Goal: Task Accomplishment & Management: Complete application form

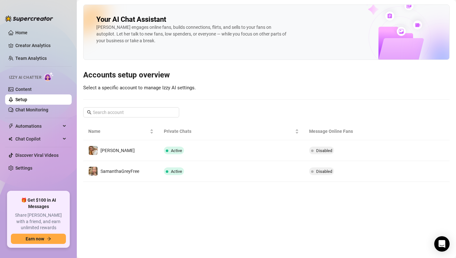
click at [21, 98] on link "Setup" at bounding box center [21, 99] width 12 height 5
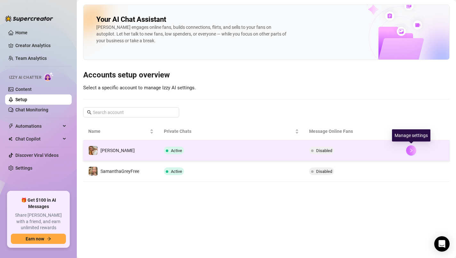
click at [409, 150] on icon "right" at bounding box center [411, 150] width 4 height 4
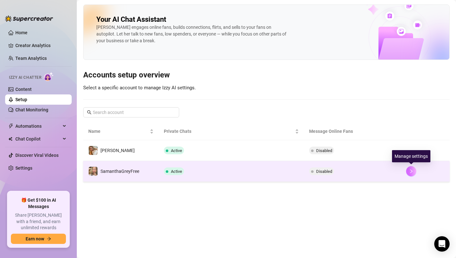
click at [412, 171] on icon "right" at bounding box center [411, 171] width 4 height 4
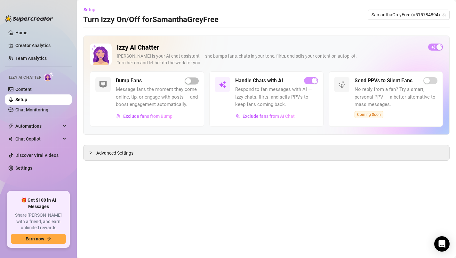
click at [189, 77] on div "Bump Fans Message fans the moment they come online, tip, or engage with posts —…" at bounding box center [147, 98] width 114 height 55
click at [190, 80] on div "button" at bounding box center [188, 81] width 6 height 6
click at [197, 80] on div "button" at bounding box center [195, 81] width 6 height 6
click at [27, 89] on link "Content" at bounding box center [23, 89] width 16 height 5
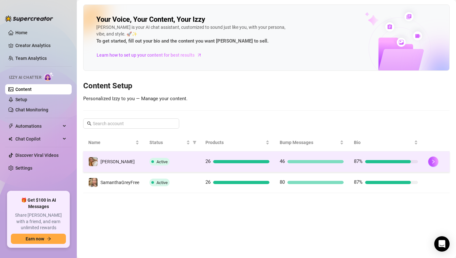
click at [133, 164] on td "[PERSON_NAME]" at bounding box center [113, 161] width 61 height 21
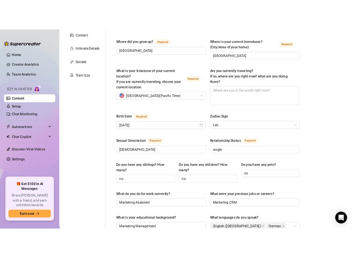
scroll to position [136, 0]
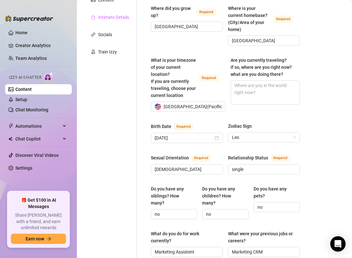
click at [133, 20] on div "Intimate Details" at bounding box center [109, 17] width 53 height 12
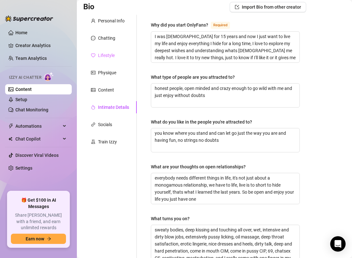
scroll to position [31, 0]
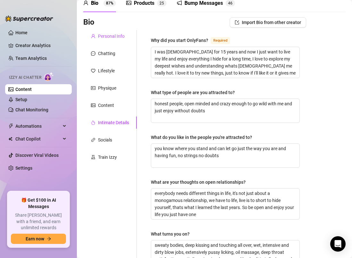
click at [110, 36] on div "Personal Info" at bounding box center [111, 36] width 27 height 7
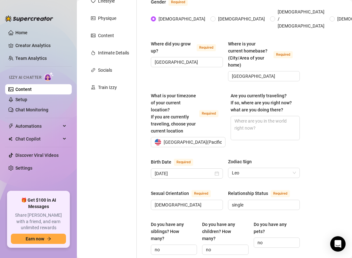
scroll to position [147, 0]
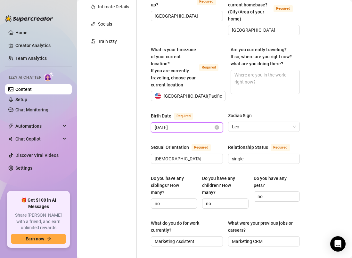
drag, startPoint x: 190, startPoint y: 119, endPoint x: 155, endPoint y: 118, distance: 34.6
click at [154, 122] on div "[DATE]" at bounding box center [187, 127] width 72 height 10
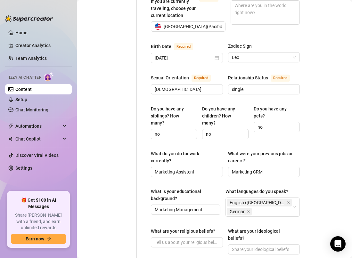
scroll to position [241, 0]
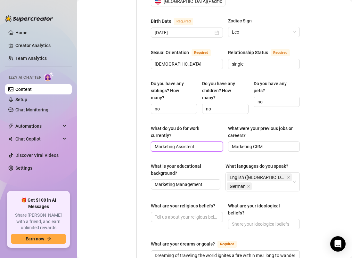
drag, startPoint x: 155, startPoint y: 138, endPoint x: 202, endPoint y: 139, distance: 46.4
click at [202, 143] on input "Marketing Assistent" at bounding box center [186, 146] width 63 height 7
drag, startPoint x: 267, startPoint y: 138, endPoint x: 225, endPoint y: 138, distance: 41.3
click at [225, 138] on div "What do you do for work currently? Marketing Assistent What were your previous …" at bounding box center [225, 141] width 149 height 33
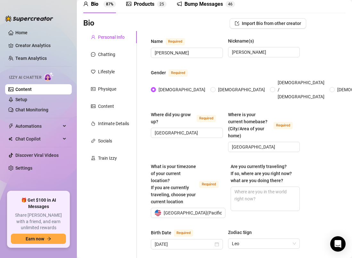
scroll to position [29, 0]
click at [107, 53] on div "Chatting" at bounding box center [106, 54] width 17 height 7
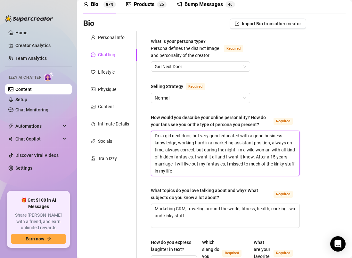
drag, startPoint x: 155, startPoint y: 144, endPoint x: 207, endPoint y: 177, distance: 62.2
click at [207, 176] on textarea "I'm a girl next door, but very good educated with a good business knowledge, wo…" at bounding box center [225, 153] width 148 height 45
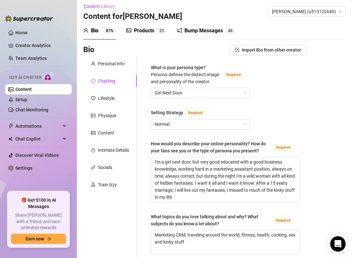
scroll to position [0, 0]
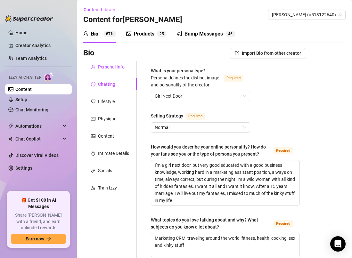
click at [106, 68] on div "Personal Info" at bounding box center [111, 66] width 27 height 7
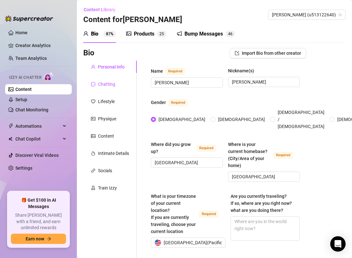
click at [104, 86] on div "Chatting" at bounding box center [106, 84] width 17 height 7
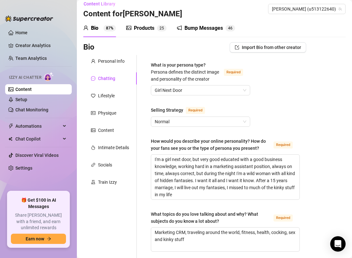
scroll to position [4, 0]
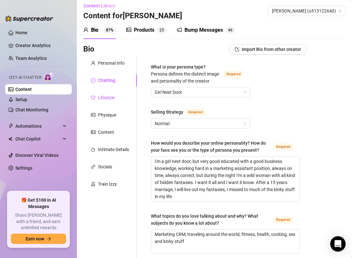
click at [102, 97] on div "Lifestyle" at bounding box center [106, 97] width 17 height 7
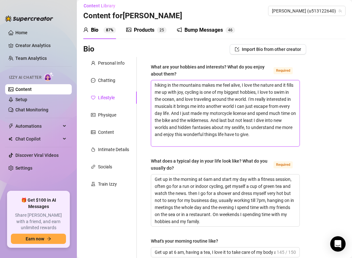
drag, startPoint x: 153, startPoint y: 86, endPoint x: 190, endPoint y: 140, distance: 65.2
click at [190, 140] on textarea "hiking in the mountains makes me feel alive, I love the nature and it fills me …" at bounding box center [225, 113] width 148 height 66
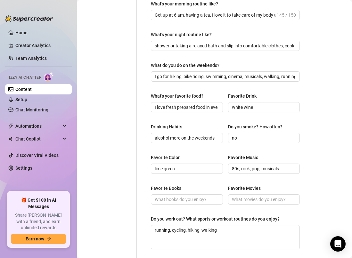
scroll to position [241, 0]
drag, startPoint x: 239, startPoint y: 170, endPoint x: 306, endPoint y: 170, distance: 66.6
click at [306, 170] on div "Bio Import Bio from other creator Personal Info Chatting Lifestyle Physique Con…" at bounding box center [214, 75] width 262 height 536
drag, startPoint x: 178, startPoint y: 168, endPoint x: 144, endPoint y: 168, distance: 33.3
click at [144, 168] on div "What are your hobbies and interests? What do you enjoy about them? Required hik…" at bounding box center [225, 62] width 162 height 487
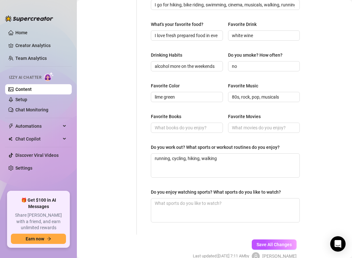
scroll to position [313, 0]
drag, startPoint x: 229, startPoint y: 160, endPoint x: 149, endPoint y: 160, distance: 80.0
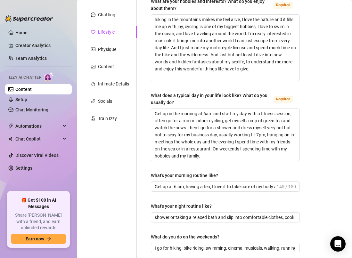
scroll to position [27, 0]
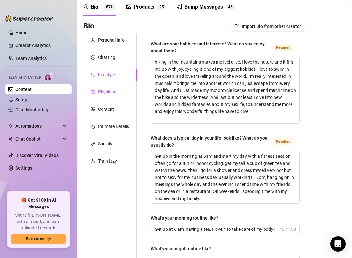
click at [108, 88] on div "Physique" at bounding box center [107, 91] width 18 height 7
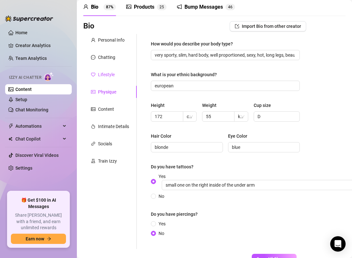
click at [102, 75] on div "Lifestyle" at bounding box center [106, 74] width 17 height 7
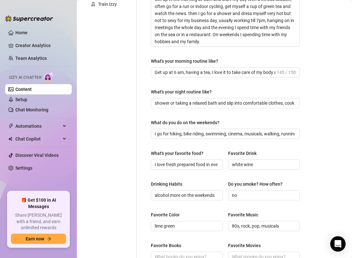
scroll to position [146, 0]
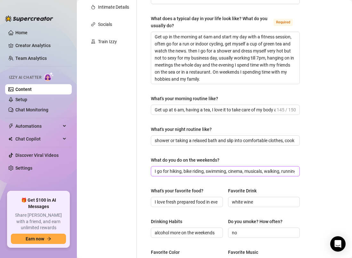
drag, startPoint x: 154, startPoint y: 171, endPoint x: 257, endPoint y: 172, distance: 103.4
click at [257, 172] on span "I go for hiking, bike riding, swimming, cinema, musicals, walking, running" at bounding box center [225, 171] width 149 height 10
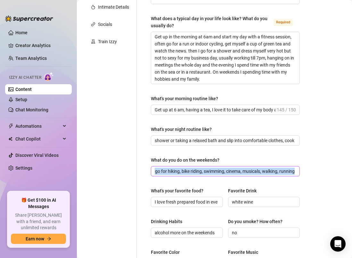
drag, startPoint x: 293, startPoint y: 172, endPoint x: 239, endPoint y: 171, distance: 54.1
click at [239, 171] on span "I go for hiking, bike riding, swimming, cinema, musicals, walking, running" at bounding box center [225, 171] width 149 height 10
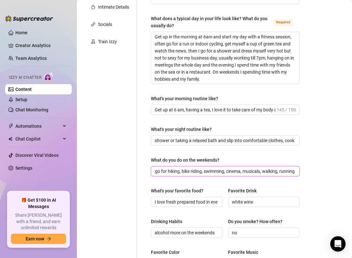
scroll to position [0, 7]
click at [162, 173] on input "I go for hiking, bike riding, swimming, cinema, musicals, walking, running" at bounding box center [225, 171] width 140 height 7
drag, startPoint x: 158, startPoint y: 172, endPoint x: 172, endPoint y: 171, distance: 13.5
click at [172, 171] on input "I go for hiking, bike riding, swimming, cinema, musicals, walking, running" at bounding box center [225, 171] width 140 height 7
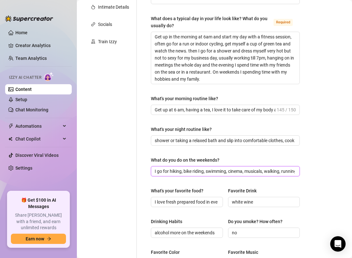
scroll to position [0, 7]
drag, startPoint x: 157, startPoint y: 173, endPoint x: 304, endPoint y: 169, distance: 147.0
click at [304, 169] on div "Bio Import Bio from other creator Personal Info Chatting Lifestyle Physique Con…" at bounding box center [214, 170] width 262 height 536
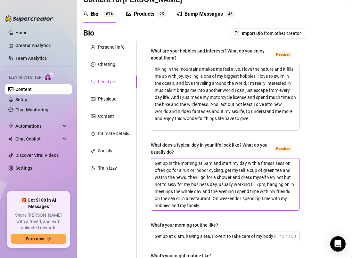
scroll to position [17, 0]
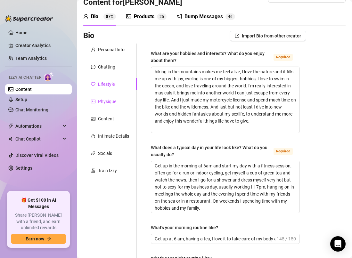
click at [114, 104] on div "Physique" at bounding box center [107, 101] width 18 height 7
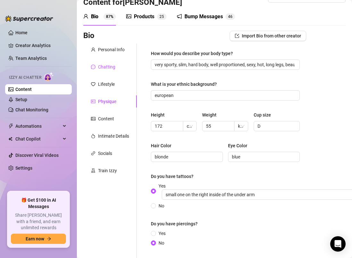
click at [109, 65] on div "Chatting" at bounding box center [106, 66] width 17 height 7
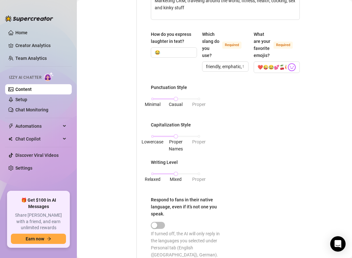
scroll to position [32, 0]
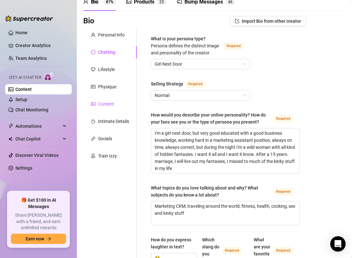
click at [102, 103] on div "Content" at bounding box center [106, 104] width 16 height 7
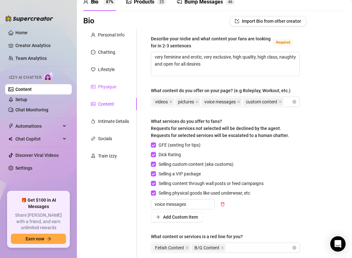
click at [109, 87] on div "Physique" at bounding box center [107, 86] width 18 height 7
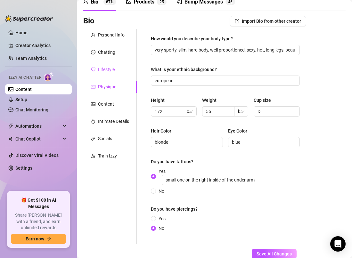
click at [106, 70] on div "Lifestyle" at bounding box center [106, 69] width 17 height 7
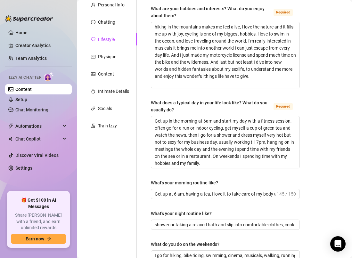
scroll to position [49, 0]
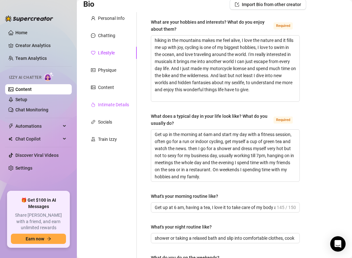
click at [101, 103] on div "Intimate Details" at bounding box center [113, 104] width 31 height 7
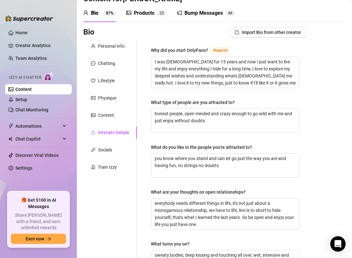
scroll to position [0, 0]
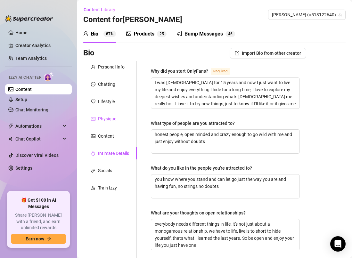
click at [110, 117] on div "Physique" at bounding box center [107, 118] width 18 height 7
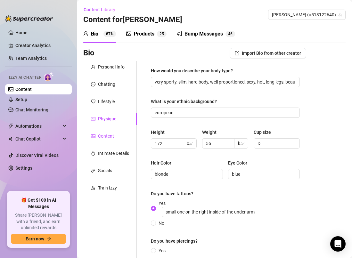
click at [106, 138] on div "Content" at bounding box center [106, 136] width 16 height 7
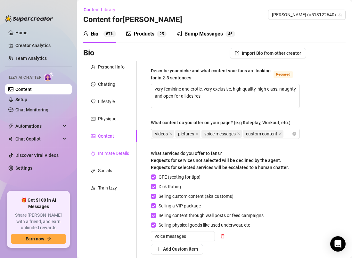
click at [110, 152] on div "Intimate Details" at bounding box center [113, 153] width 31 height 7
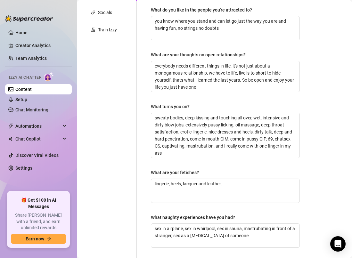
scroll to position [158, 0]
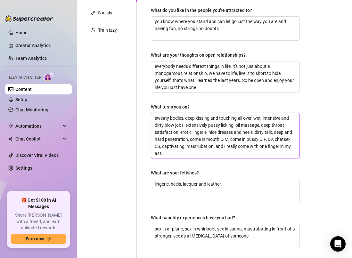
drag, startPoint x: 154, startPoint y: 120, endPoint x: 198, endPoint y: 153, distance: 54.9
click at [198, 153] on textarea "sweaty bodies, deep kissing and touching all over, wet, intensive and dirty blo…" at bounding box center [225, 135] width 148 height 45
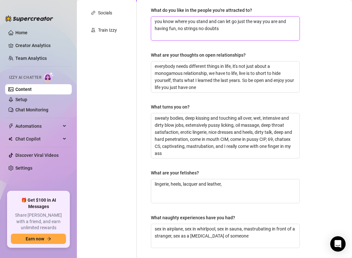
drag, startPoint x: 178, startPoint y: 30, endPoint x: 248, endPoint y: 29, distance: 69.8
click at [248, 29] on textarea "you know where you stand and can let go just the way you are and having fun, no…" at bounding box center [225, 29] width 148 height 24
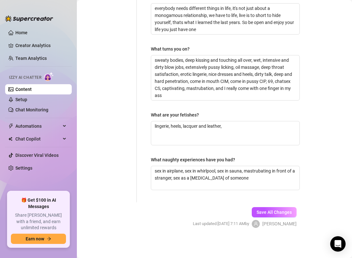
scroll to position [215, 0]
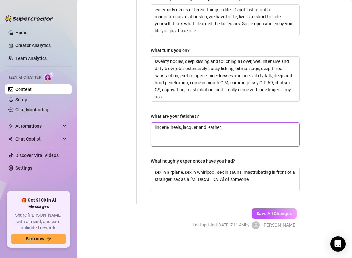
drag, startPoint x: 155, startPoint y: 126, endPoint x: 243, endPoint y: 126, distance: 88.7
click at [243, 126] on textarea "lingerie, heels, lacquer and leather," at bounding box center [225, 135] width 148 height 24
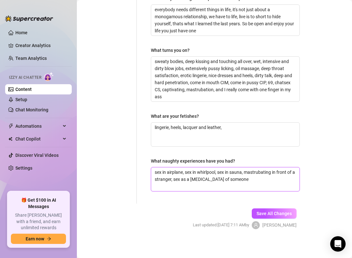
click at [163, 175] on textarea "sex in airplane, sex in whirlpool, sex in sauna, mastrubating in front of a str…" at bounding box center [225, 179] width 148 height 24
drag, startPoint x: 155, startPoint y: 174, endPoint x: 252, endPoint y: 179, distance: 96.8
click at [252, 179] on textarea "sex in airplane, sex in whirlpool, sex in sauna, mastrubating in front of a str…" at bounding box center [225, 179] width 148 height 24
click at [160, 210] on form "Personal Info Chatting Lifestyle Physique Content Intimate Details Socials Trai…" at bounding box center [194, 43] width 223 height 394
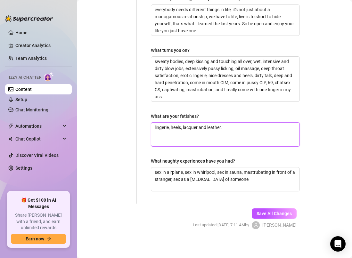
drag, startPoint x: 154, startPoint y: 128, endPoint x: 233, endPoint y: 127, distance: 78.5
click at [233, 127] on textarea "lingerie, heels, lacquer and leather," at bounding box center [225, 135] width 148 height 24
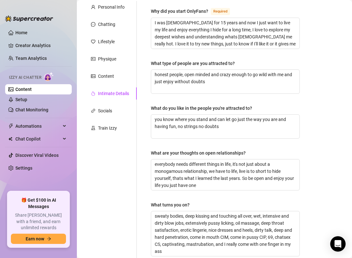
scroll to position [56, 0]
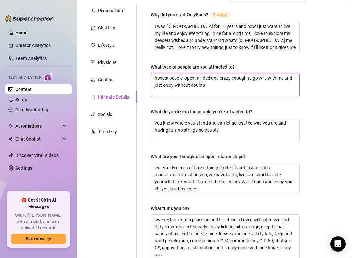
drag, startPoint x: 156, startPoint y: 78, endPoint x: 244, endPoint y: 89, distance: 89.3
click at [244, 89] on textarea "honest people, open minded and crazy enough to go wild with me and just enjoy w…" at bounding box center [225, 85] width 148 height 24
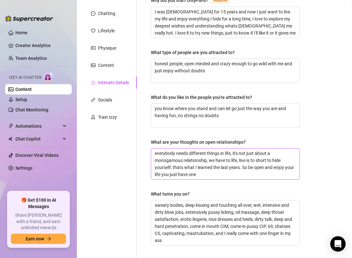
scroll to position [60, 0]
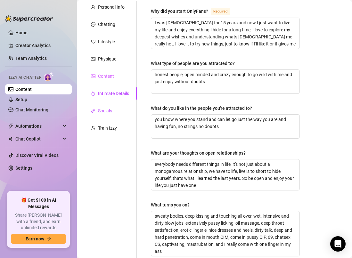
click at [103, 108] on div "Socials" at bounding box center [105, 110] width 14 height 7
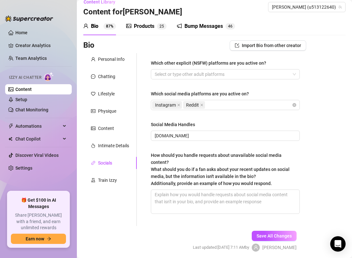
scroll to position [0, 0]
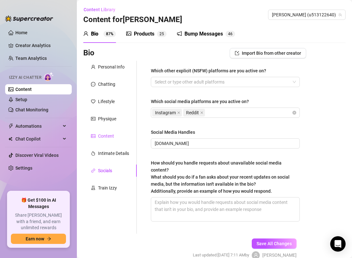
click at [106, 136] on div "Content" at bounding box center [106, 136] width 16 height 7
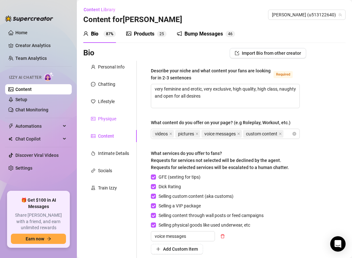
click at [108, 120] on div "Physique" at bounding box center [107, 118] width 18 height 7
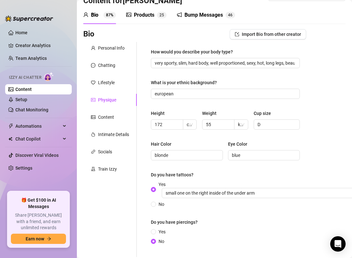
scroll to position [18, 0]
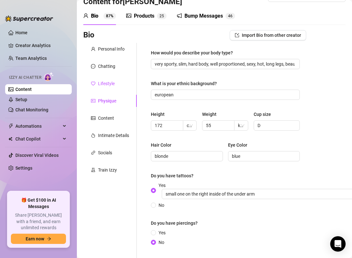
click at [109, 84] on div "Lifestyle" at bounding box center [106, 83] width 17 height 7
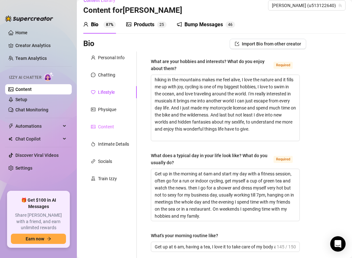
scroll to position [0, 0]
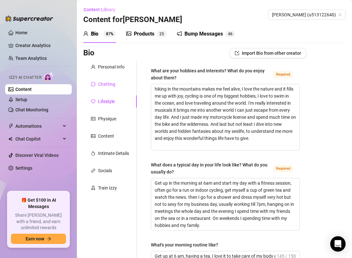
click at [105, 83] on div "Chatting" at bounding box center [106, 84] width 17 height 7
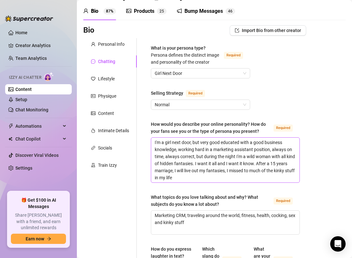
scroll to position [120, 0]
